Goal: Entertainment & Leisure: Consume media (video, audio)

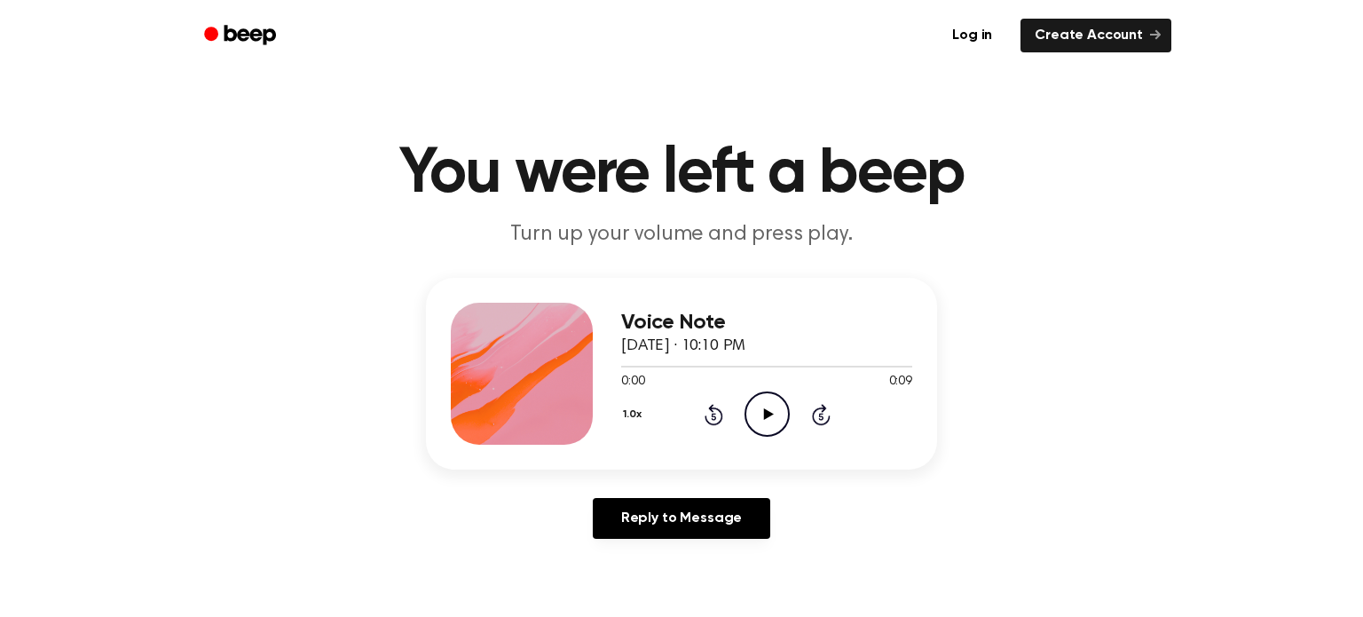
click at [769, 418] on icon "Play Audio" at bounding box center [766, 413] width 45 height 45
click at [772, 424] on icon "Play Audio" at bounding box center [766, 413] width 45 height 45
click at [782, 429] on circle at bounding box center [766, 413] width 43 height 43
click at [762, 425] on icon "Play Audio" at bounding box center [766, 413] width 45 height 45
click at [757, 410] on icon "Play Audio" at bounding box center [766, 413] width 45 height 45
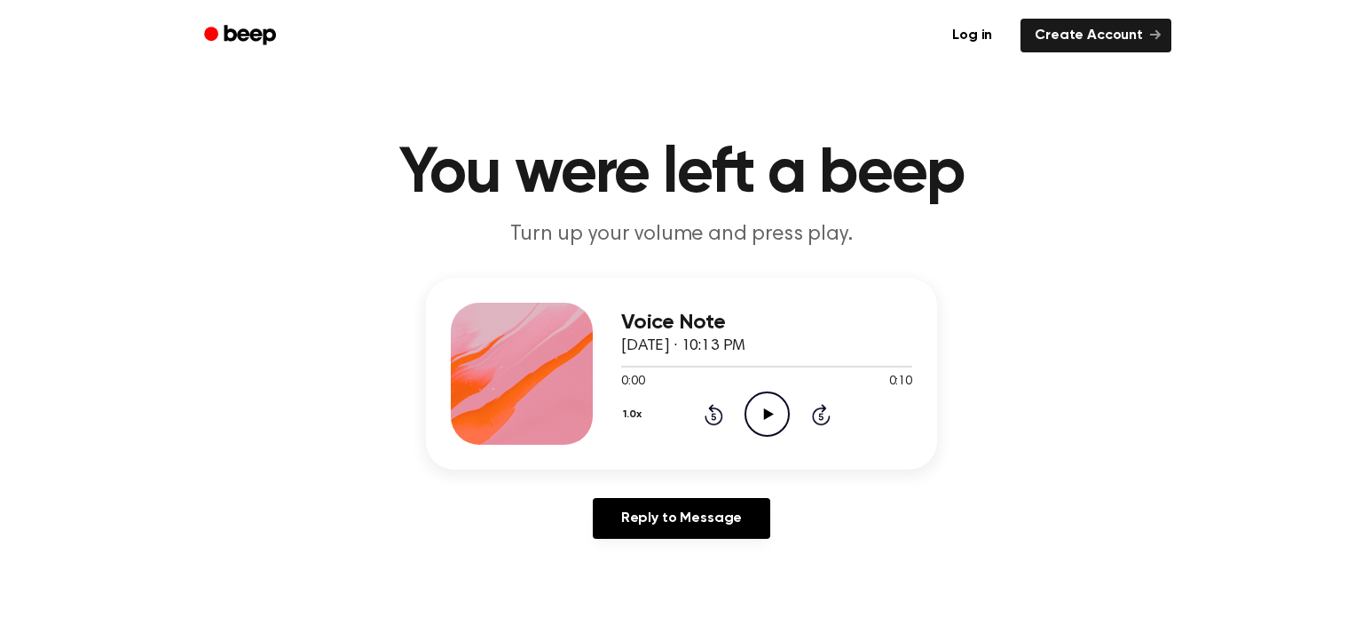
click at [755, 413] on icon "Play Audio" at bounding box center [766, 413] width 45 height 45
click at [776, 409] on icon "Play Audio" at bounding box center [766, 413] width 45 height 45
click at [769, 424] on icon "Play Audio" at bounding box center [766, 413] width 45 height 45
click at [747, 428] on icon "Play Audio" at bounding box center [766, 413] width 45 height 45
click at [769, 416] on icon "Play Audio" at bounding box center [766, 413] width 45 height 45
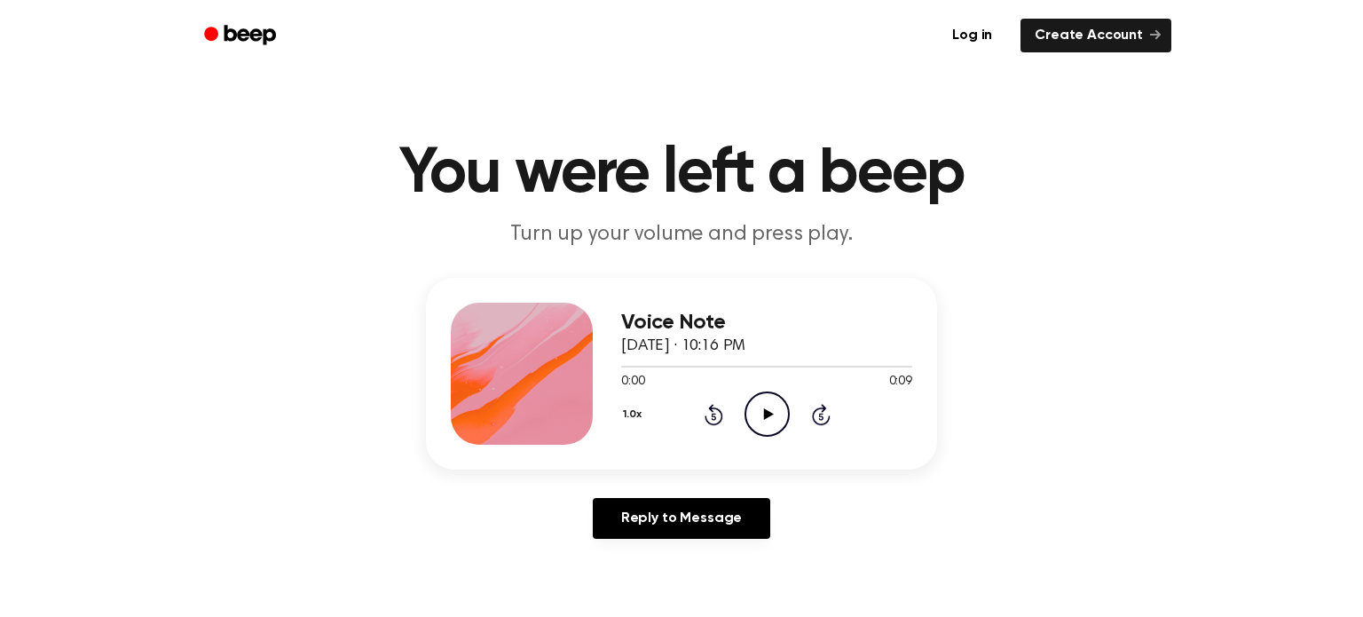
click at [760, 417] on icon "Play Audio" at bounding box center [766, 413] width 45 height 45
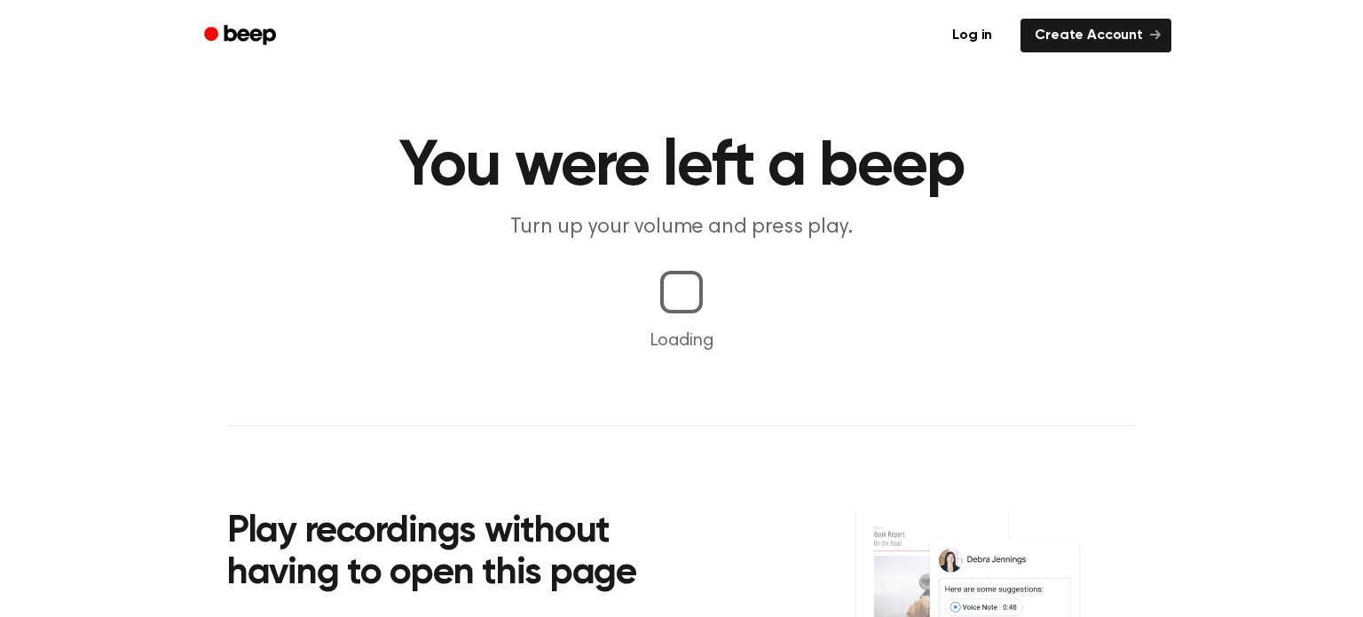
scroll to position [9, 0]
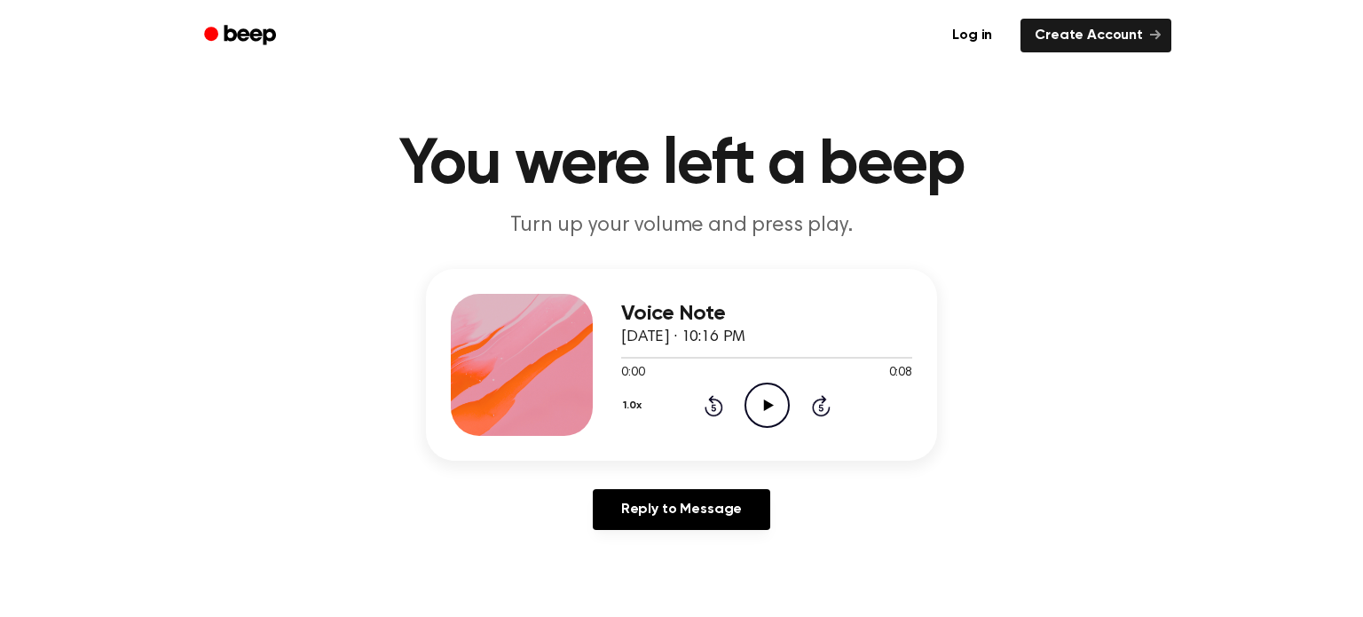
click at [774, 391] on icon "Play Audio" at bounding box center [766, 404] width 45 height 45
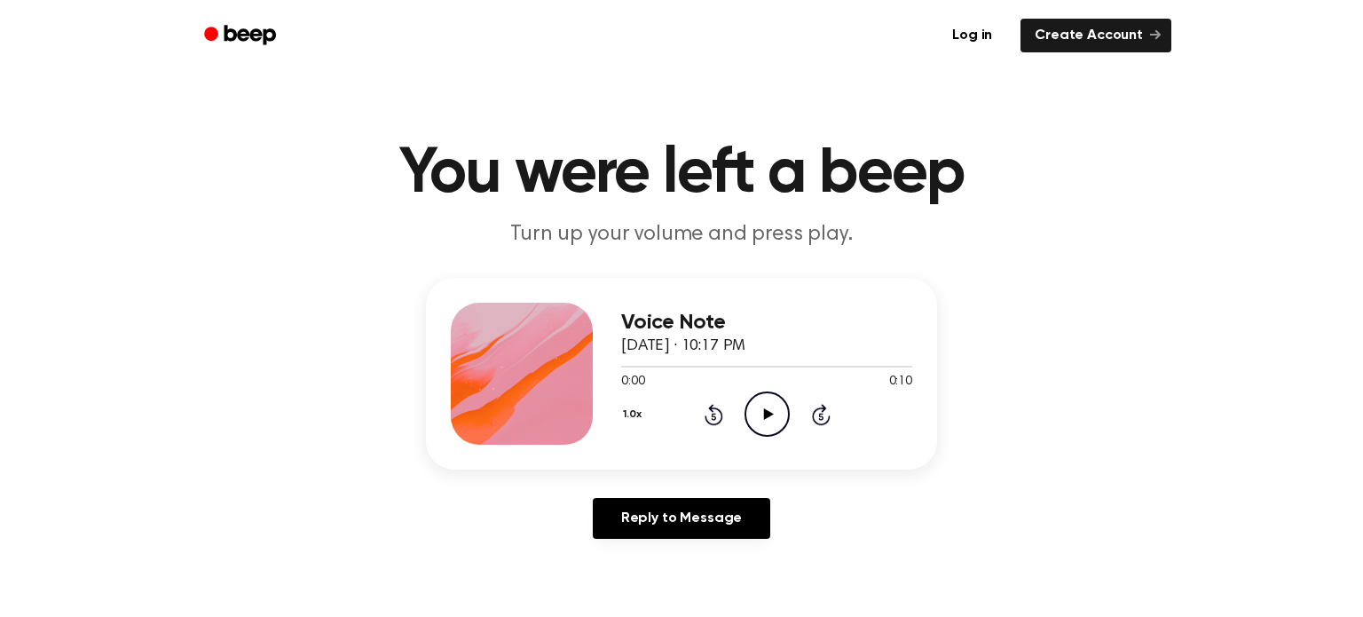
click at [747, 408] on icon "Play Audio" at bounding box center [766, 413] width 45 height 45
